Goal: Task Accomplishment & Management: Manage account settings

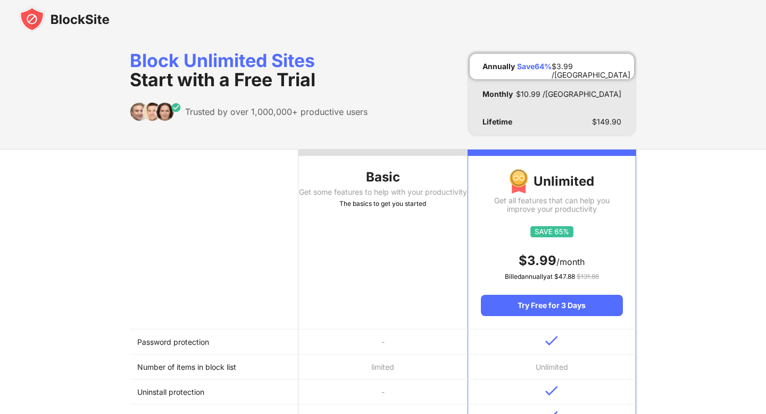
click at [78, 17] on img at bounding box center [64, 19] width 90 height 26
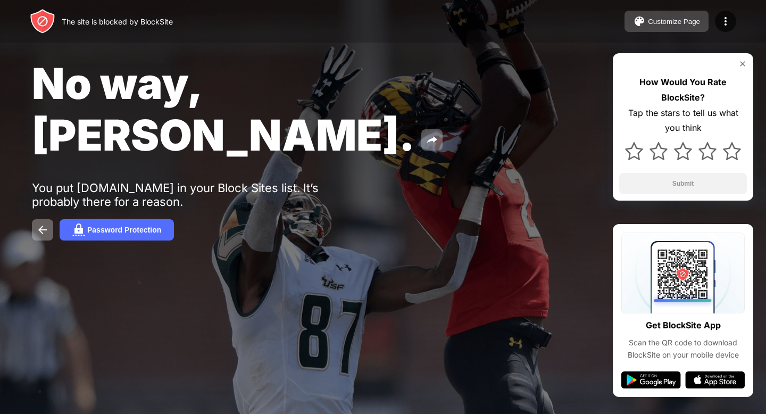
click at [648, 19] on div "Customize Page" at bounding box center [674, 22] width 52 height 8
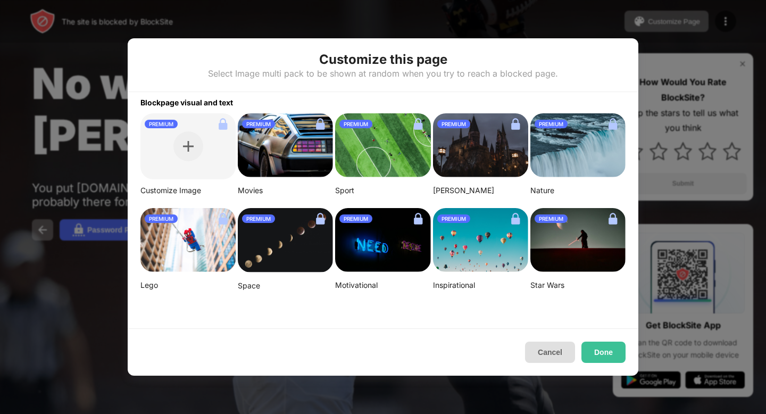
click at [546, 356] on button "Cancel" at bounding box center [550, 351] width 50 height 21
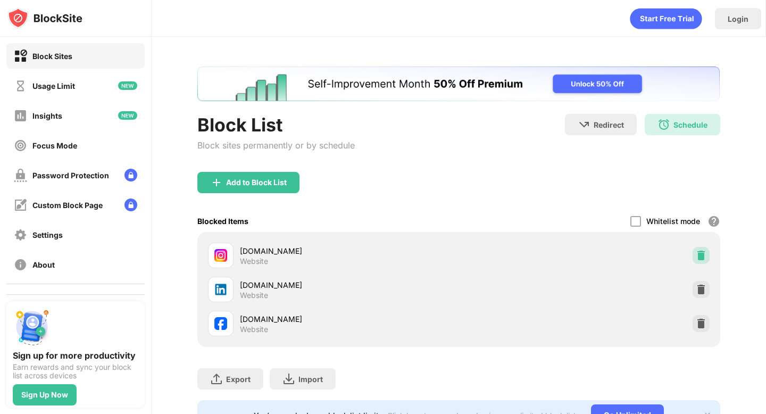
click at [696, 254] on img at bounding box center [701, 255] width 11 height 11
